Goal: Information Seeking & Learning: Learn about a topic

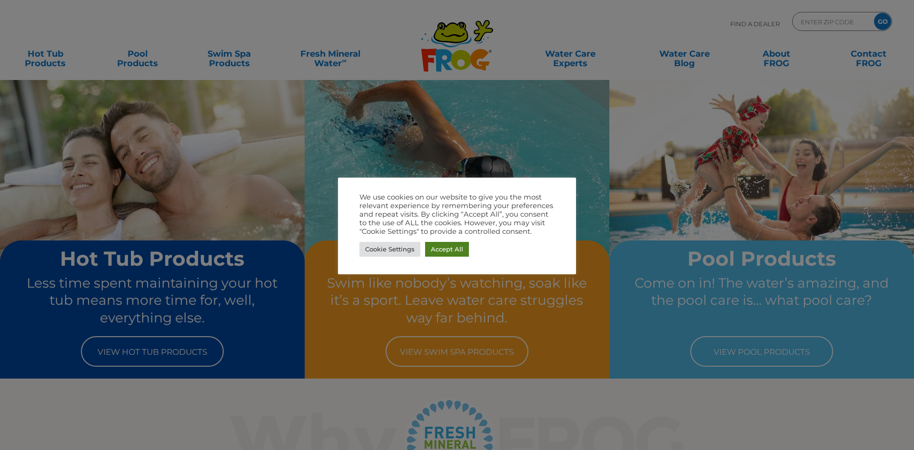
click at [455, 254] on link "Accept All" at bounding box center [447, 249] width 44 height 15
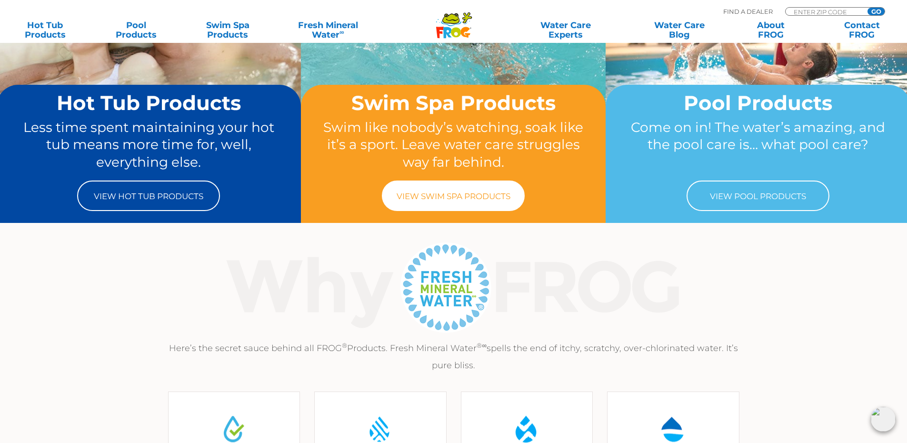
scroll to position [48, 0]
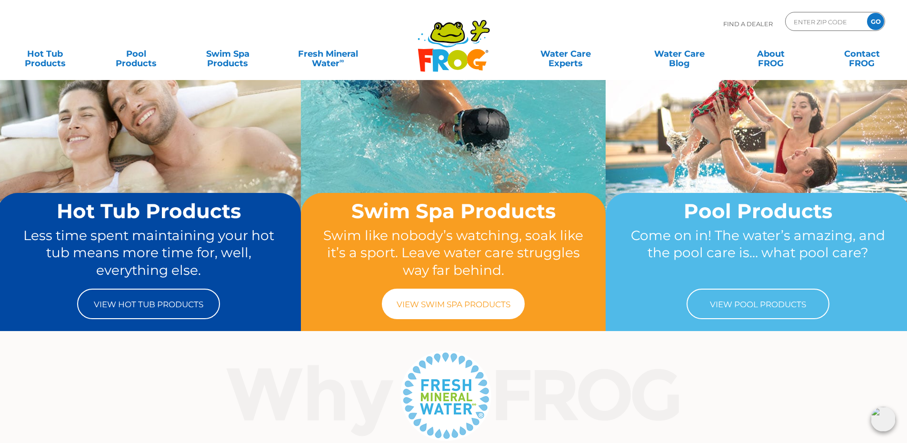
click at [433, 305] on link "View Swim Spa Products" at bounding box center [453, 304] width 143 height 30
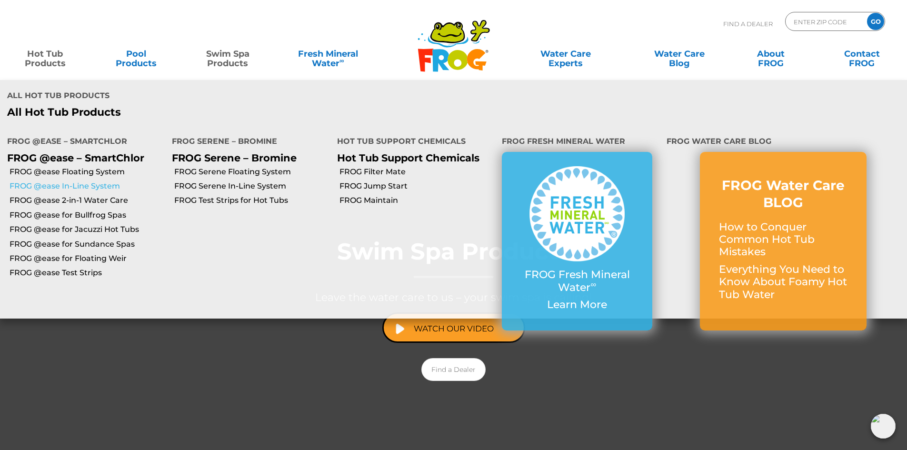
drag, startPoint x: 75, startPoint y: 148, endPoint x: 84, endPoint y: 153, distance: 10.9
click at [84, 181] on link "FROG @ease In-Line System" at bounding box center [87, 186] width 155 height 10
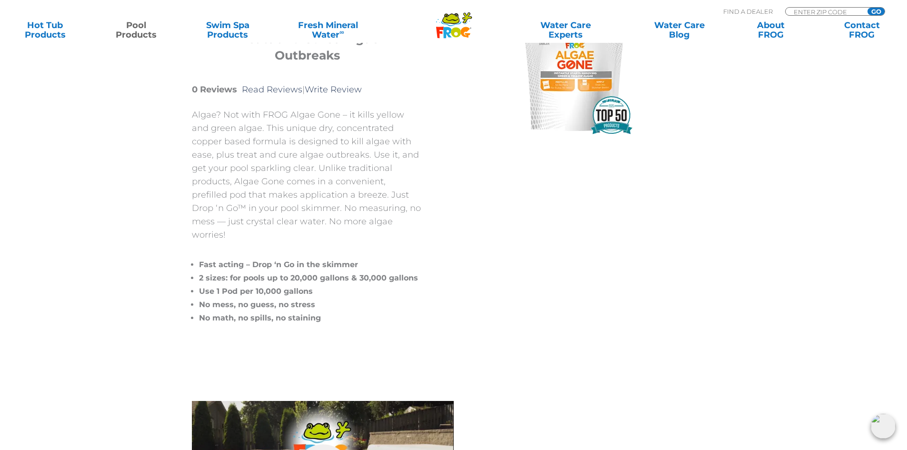
scroll to position [143, 0]
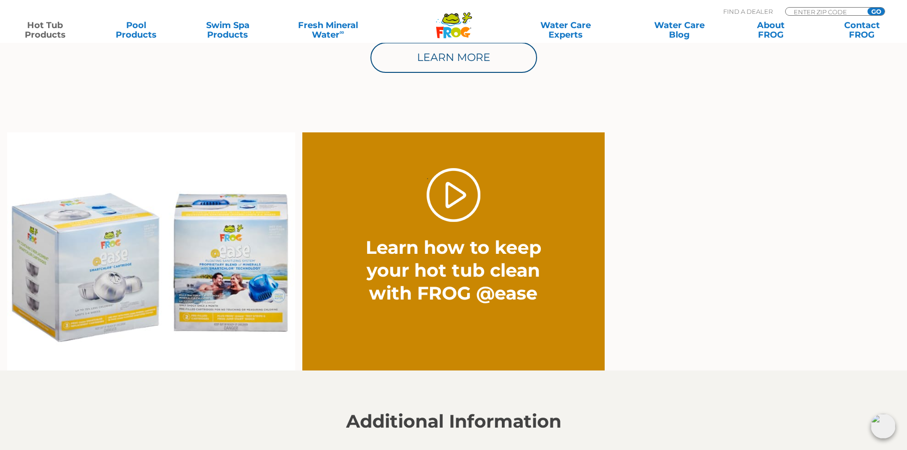
scroll to position [714, 0]
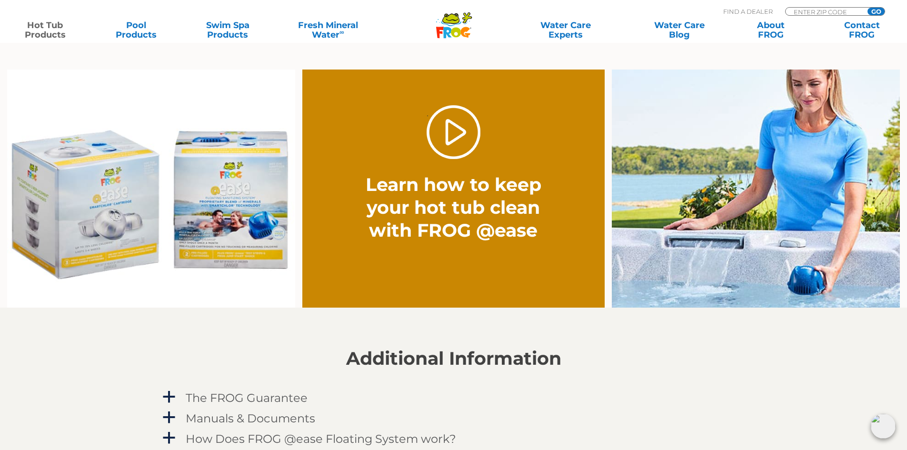
click at [110, 229] on img at bounding box center [151, 189] width 288 height 239
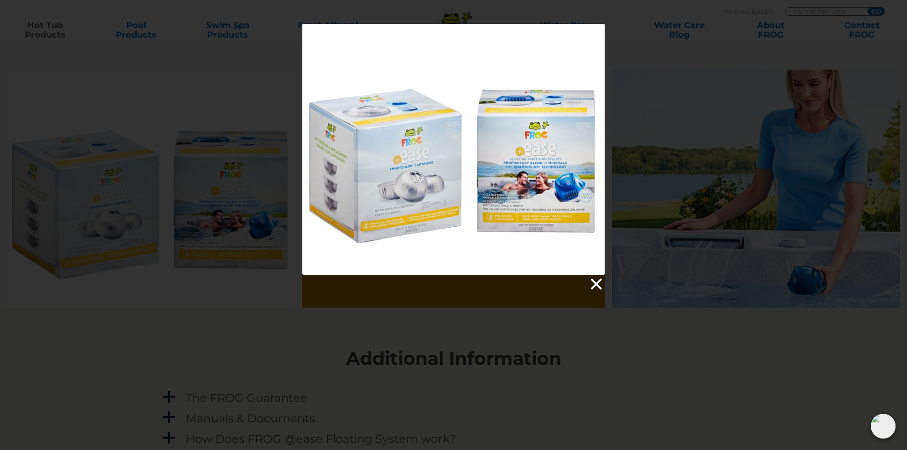
click at [597, 288] on link at bounding box center [596, 284] width 14 height 14
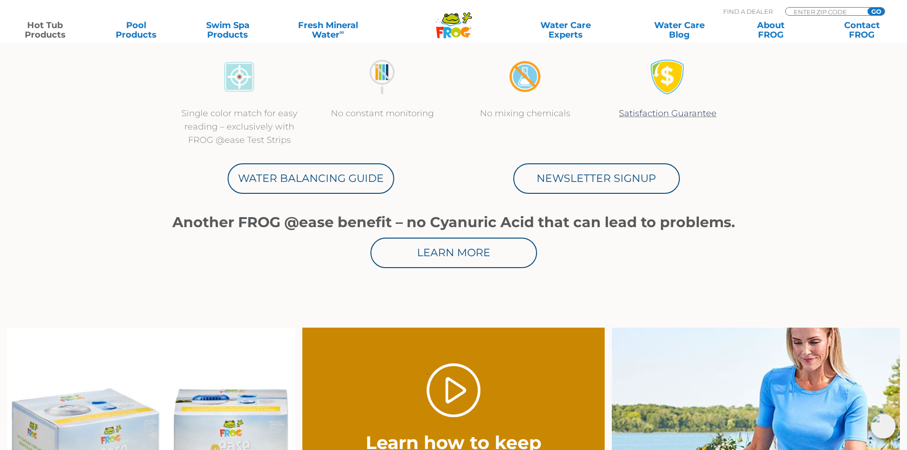
scroll to position [476, 0]
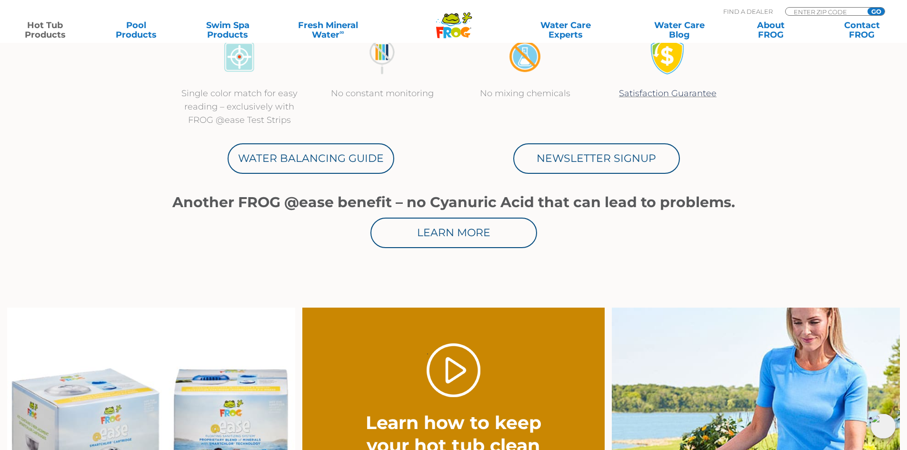
click at [821, 15] on div "MENU MENU Hot Tub Products All Hot Tub Products All Hot Tub Products FROG @ease…" at bounding box center [454, 22] width 888 height 18
click at [821, 8] on input "Zip Code Form" at bounding box center [825, 12] width 64 height 8
type input "ENTER ZIP CODE"
